Goal: Register for event/course

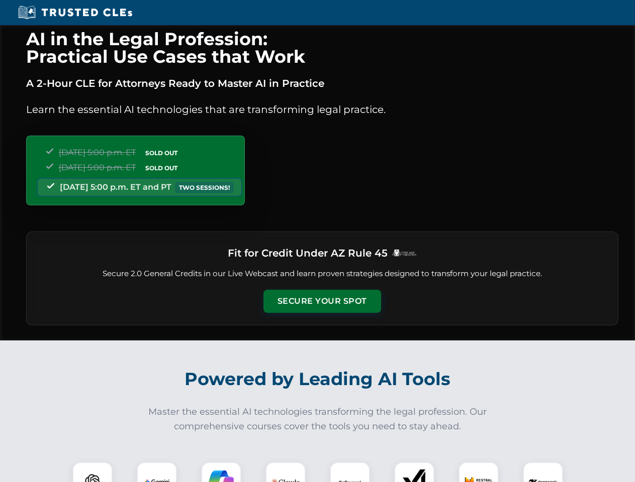
click at [322, 302] on button "Secure Your Spot" at bounding box center [322, 301] width 118 height 23
click at [92, 472] on img at bounding box center [92, 482] width 29 height 29
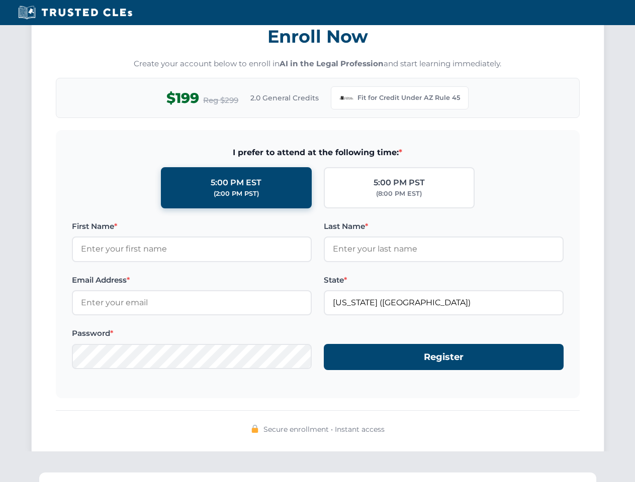
scroll to position [979, 0]
